Goal: Information Seeking & Learning: Check status

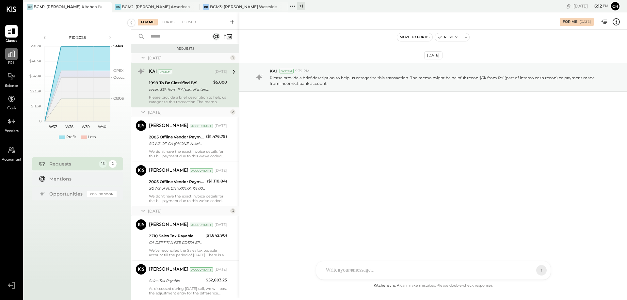
click at [11, 57] on icon at bounding box center [11, 54] width 8 height 8
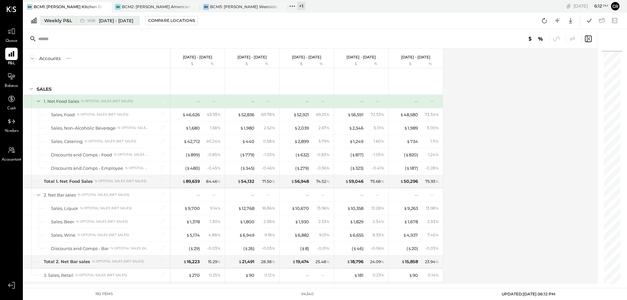
click at [57, 24] on button "Weekly P&L W36 [DATE] - [DATE]" at bounding box center [90, 20] width 99 height 9
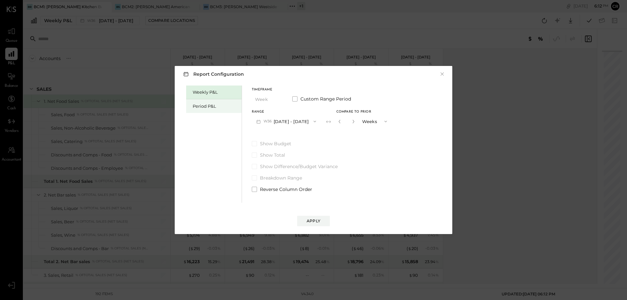
click at [207, 106] on div "Period P&L" at bounding box center [216, 106] width 46 height 6
click at [316, 121] on icon "button" at bounding box center [312, 121] width 5 height 5
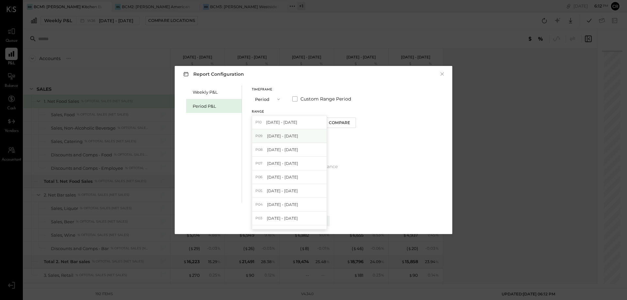
click at [312, 140] on div "P09 [DATE] - [DATE]" at bounding box center [289, 136] width 74 height 14
click at [256, 145] on span at bounding box center [254, 143] width 5 height 5
click at [309, 219] on div "Apply" at bounding box center [314, 221] width 14 height 6
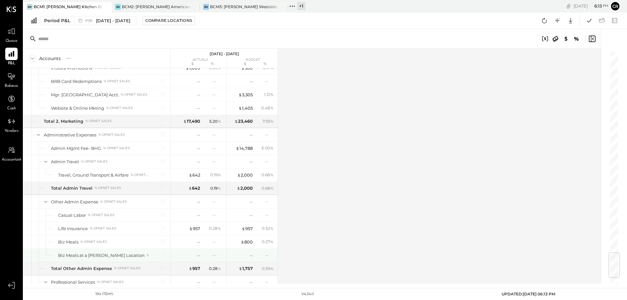
scroll to position [1699, 0]
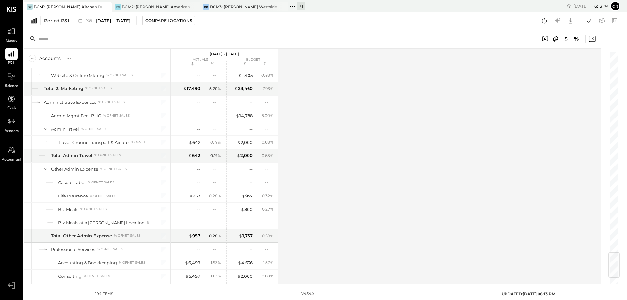
drag, startPoint x: 210, startPoint y: 220, endPoint x: 393, endPoint y: 225, distance: 183.3
click at [393, 225] on div "Accounts S % GL [DATE] - [DATE] actuals budget $ % $ % SALES 1. Net Food Sales …" at bounding box center [313, 167] width 579 height 236
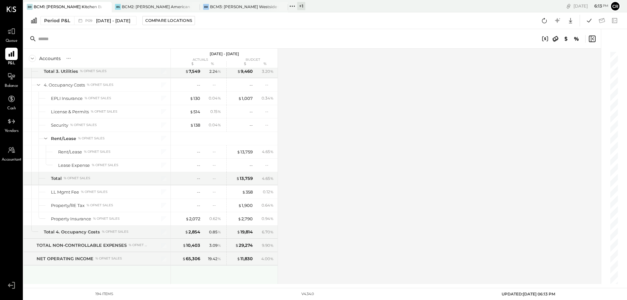
scroll to position [2123, 0]
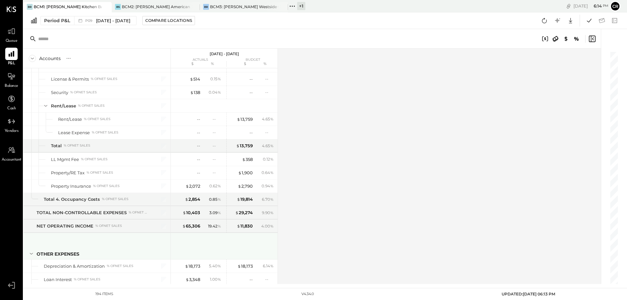
drag, startPoint x: 241, startPoint y: 236, endPoint x: 282, endPoint y: 246, distance: 41.6
click at [282, 246] on div "Accounts S % GL [DATE] - [DATE] actuals budget $ % $ % SALES 1. Net Food Sales …" at bounding box center [313, 167] width 579 height 236
